Goal: Task Accomplishment & Management: Use online tool/utility

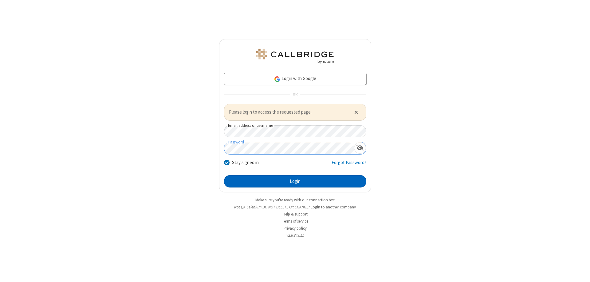
click at [295, 181] on button "Login" at bounding box center [295, 181] width 142 height 12
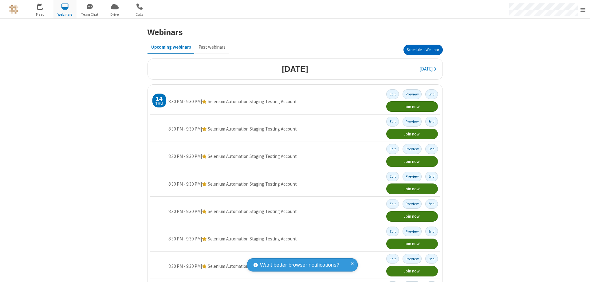
click at [421, 50] on button "Schedule a Webinar" at bounding box center [423, 50] width 39 height 10
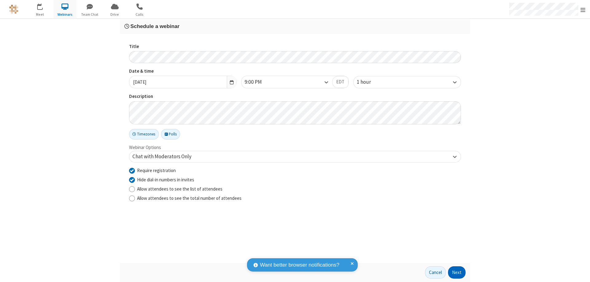
click at [457, 272] on button "Next" at bounding box center [457, 272] width 18 height 12
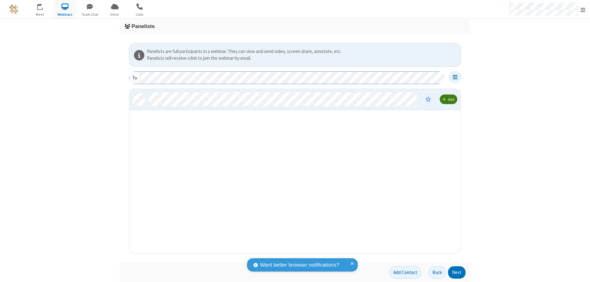
scroll to position [160, 327]
click at [457, 272] on button "Next" at bounding box center [457, 272] width 18 height 12
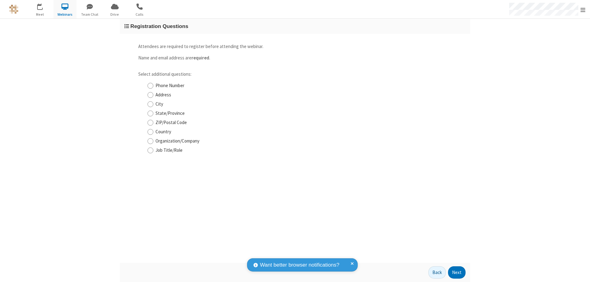
click at [150, 85] on input "Phone Number" at bounding box center [151, 85] width 6 height 6
checkbox input "true"
click at [457, 272] on button "Next" at bounding box center [457, 272] width 18 height 12
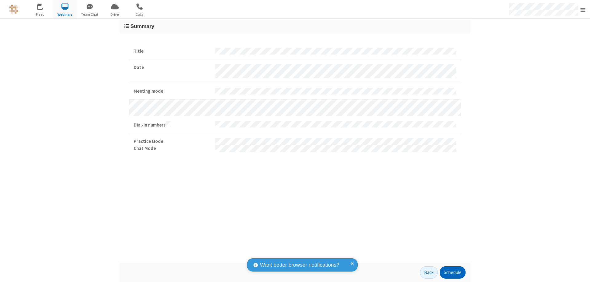
click at [453, 272] on button "Schedule" at bounding box center [453, 272] width 26 height 12
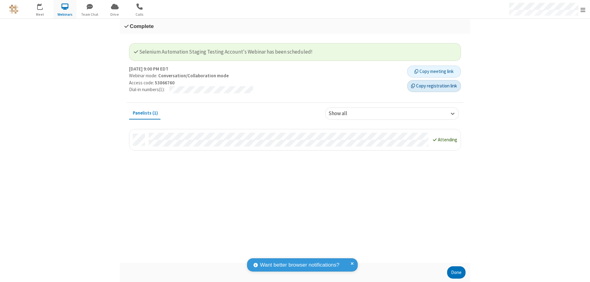
click at [434, 86] on button "Copy registration link" at bounding box center [434, 86] width 54 height 12
click at [457, 272] on button "Done" at bounding box center [456, 272] width 18 height 12
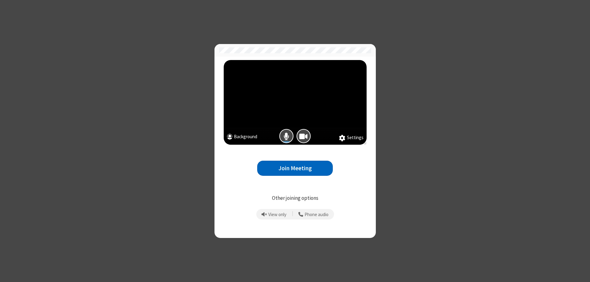
click at [295, 168] on button "Join Meeting" at bounding box center [295, 168] width 76 height 15
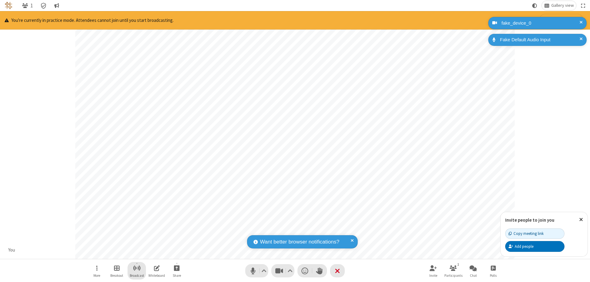
click at [137, 268] on span "Start broadcast" at bounding box center [137, 268] width 8 height 8
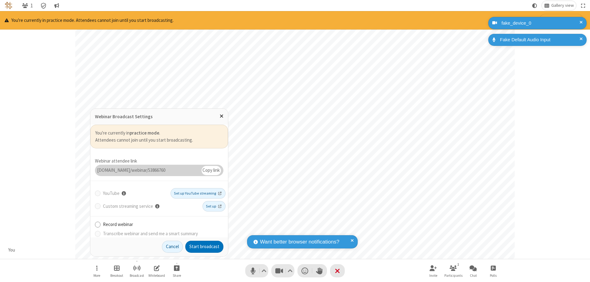
click at [204, 246] on button "Start broadcast" at bounding box center [204, 246] width 38 height 12
